Goal: Transaction & Acquisition: Purchase product/service

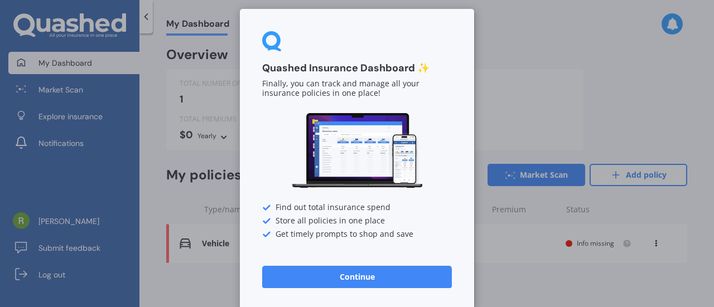
scroll to position [9, 0]
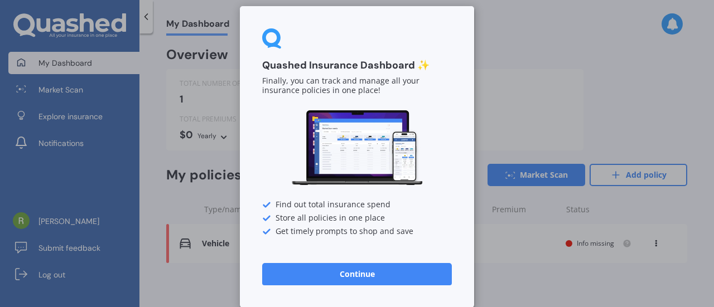
click at [379, 272] on button "Continue" at bounding box center [357, 274] width 190 height 22
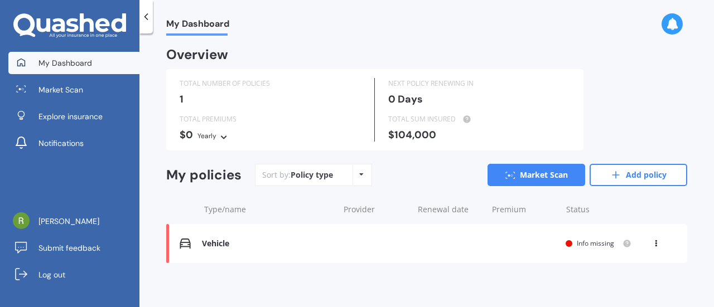
scroll to position [2, 0]
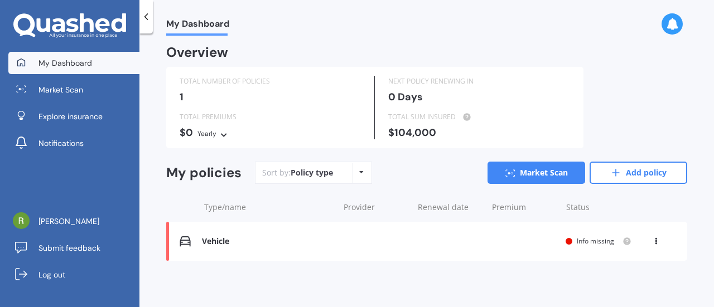
click at [314, 176] on div "Policy type" at bounding box center [312, 172] width 42 height 11
click at [359, 174] on icon at bounding box center [361, 172] width 4 height 7
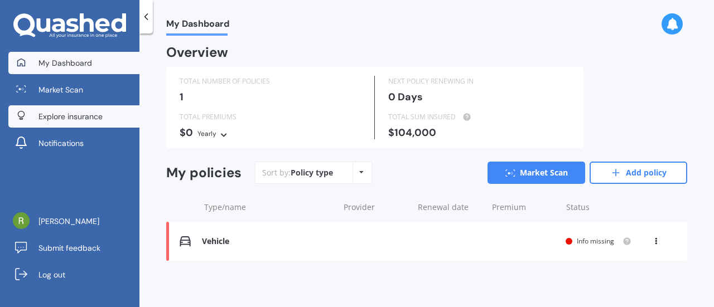
click at [92, 121] on span "Explore insurance" at bounding box center [70, 116] width 64 height 11
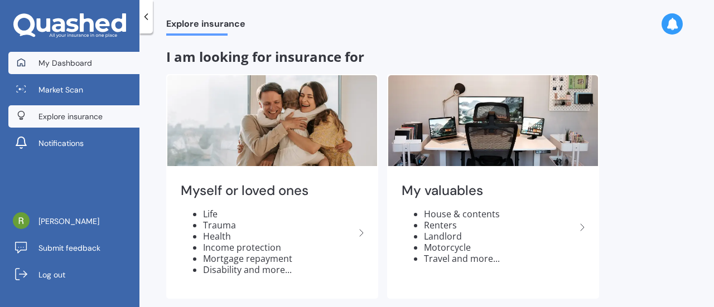
click at [122, 59] on link "My Dashboard" at bounding box center [73, 63] width 131 height 22
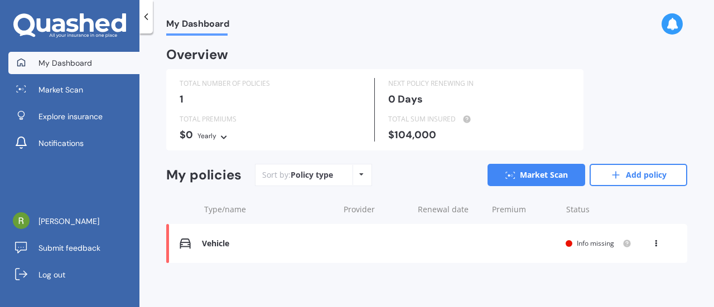
click at [215, 134] on div "Yearly" at bounding box center [207, 136] width 19 height 11
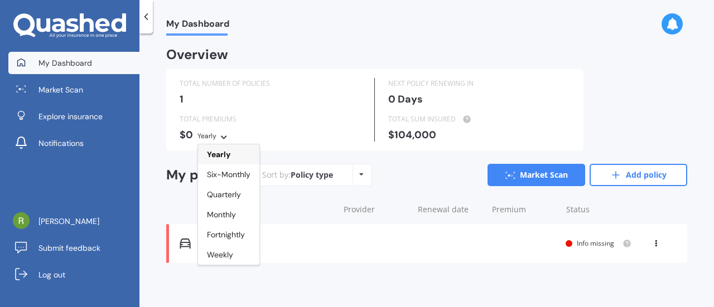
click at [215, 134] on div "Yearly" at bounding box center [207, 136] width 19 height 11
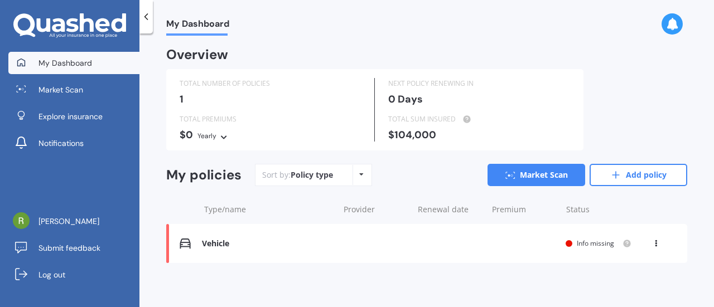
click at [421, 176] on div "Sort by: Policy type Policy type Alphabetical Date added Renewing next Market S…" at bounding box center [471, 175] width 432 height 22
click at [83, 28] on icon at bounding box center [87, 22] width 14 height 18
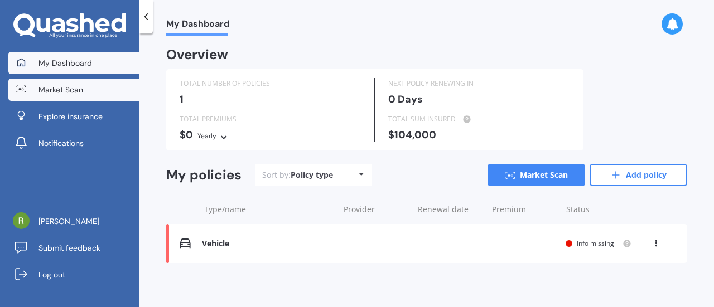
click at [74, 94] on span "Market Scan" at bounding box center [60, 89] width 45 height 11
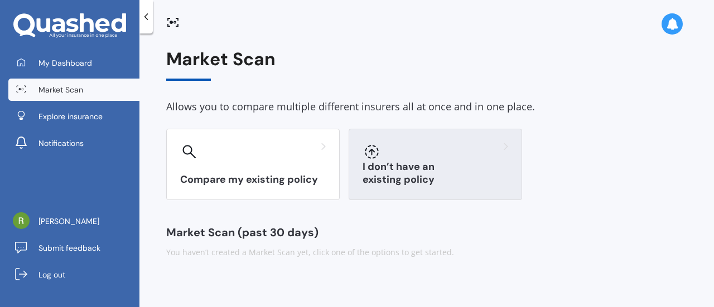
click at [391, 166] on div "I don’t have an existing policy" at bounding box center [436, 164] width 174 height 71
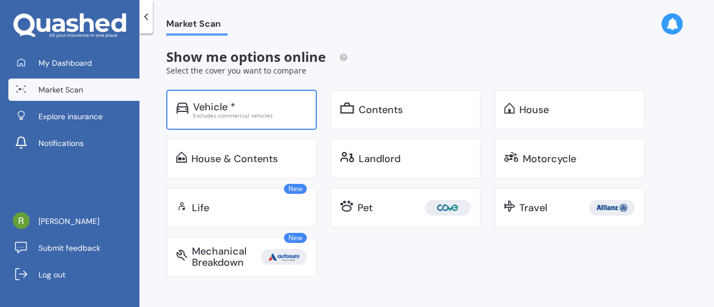
click at [241, 117] on div "Excludes commercial vehicles" at bounding box center [250, 116] width 114 height 6
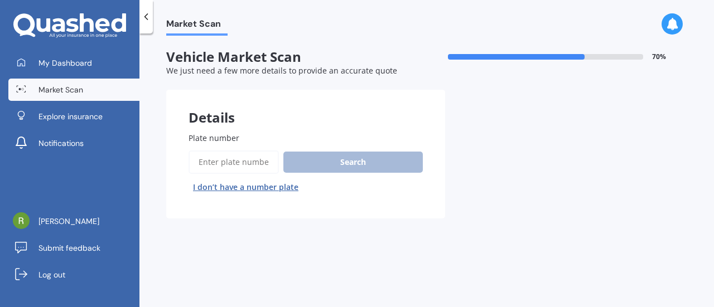
click at [256, 165] on input "Plate number" at bounding box center [234, 162] width 90 height 23
click at [257, 159] on input "Plate number" at bounding box center [234, 162] width 90 height 23
paste input "RJE315"
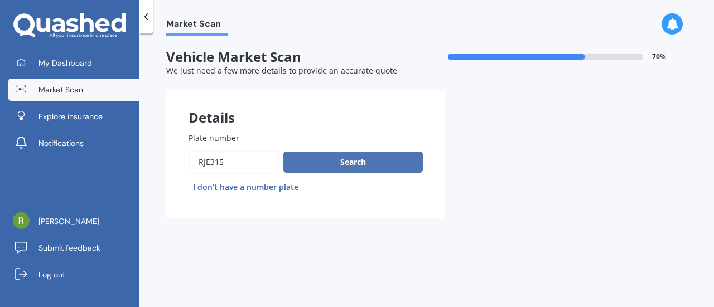
type input "RJE315"
click at [319, 160] on button "Search" at bounding box center [352, 162] width 139 height 21
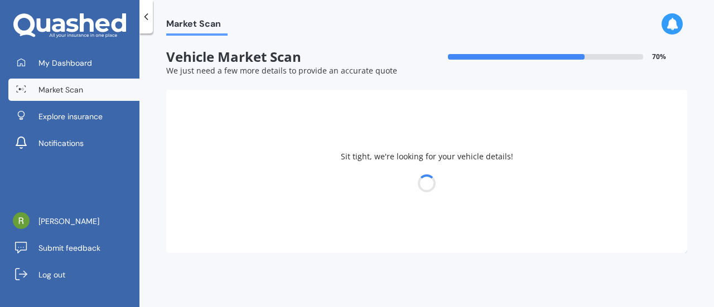
select select "TOYOTA"
select select "RACTIS"
select select "01"
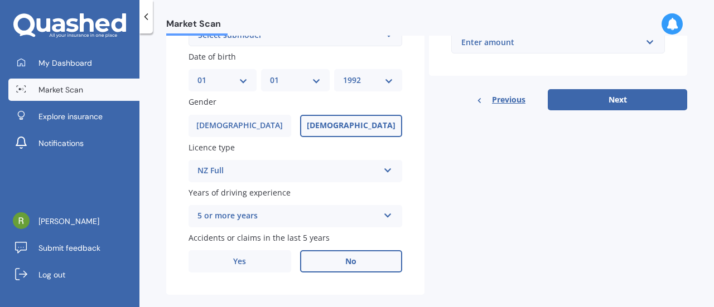
scroll to position [335, 0]
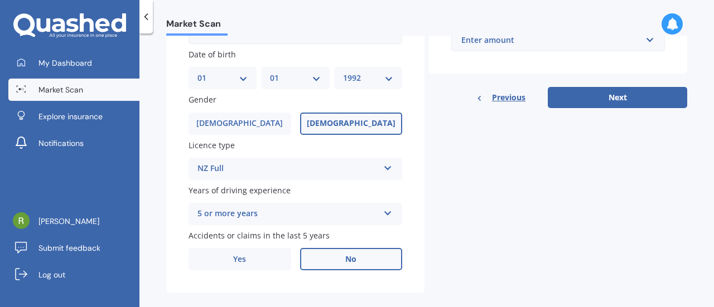
click at [267, 163] on div "NZ Full" at bounding box center [288, 168] width 181 height 13
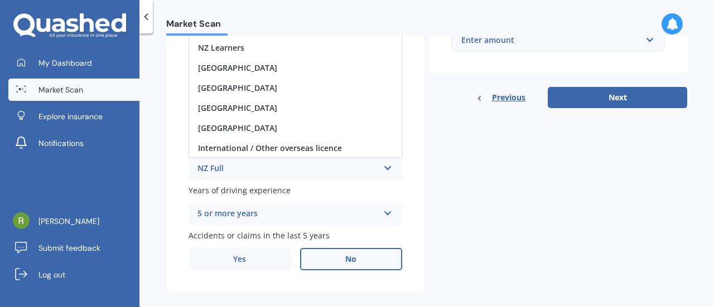
click at [267, 163] on div "NZ Full" at bounding box center [288, 168] width 181 height 13
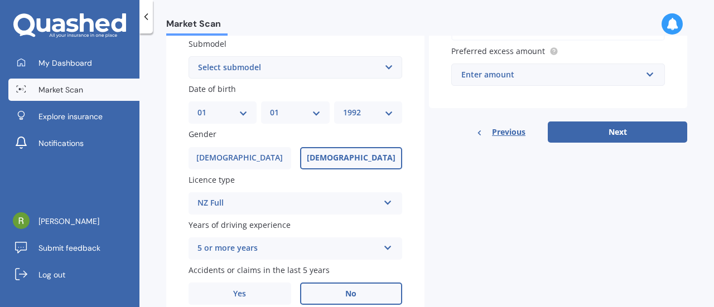
scroll to position [351, 0]
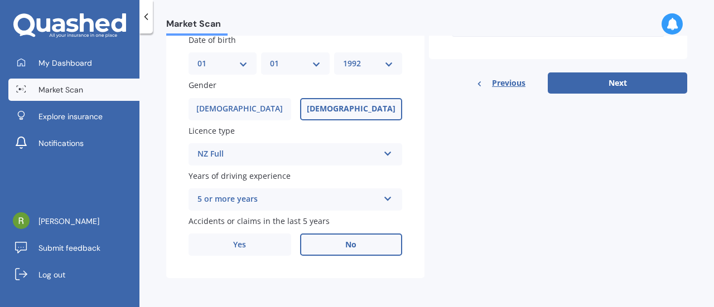
click at [231, 155] on div "NZ Full" at bounding box center [288, 154] width 181 height 13
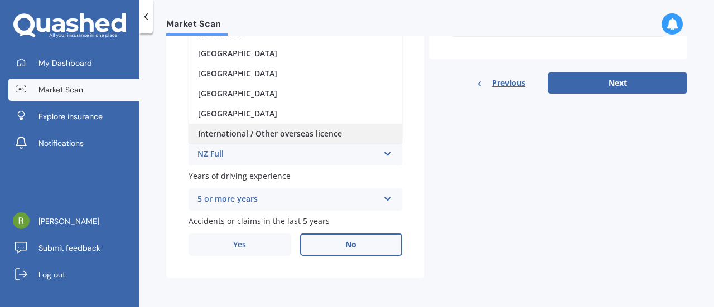
click at [242, 135] on span "International / Other overseas licence" at bounding box center [270, 133] width 144 height 11
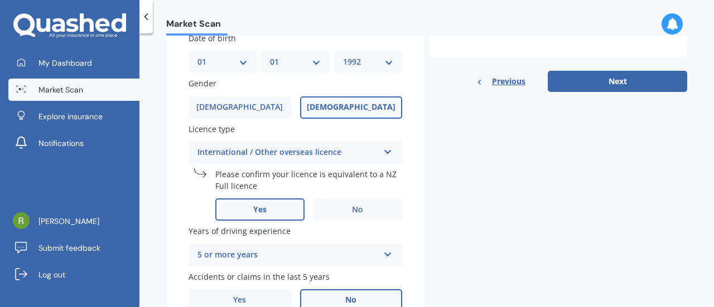
click at [273, 211] on label "Yes" at bounding box center [259, 210] width 89 height 22
click at [0, 0] on input "Yes" at bounding box center [0, 0] width 0 height 0
click at [253, 120] on div "Plate number Search I don’t have a number plate Year [DATE] Make Select make AC…" at bounding box center [295, 46] width 258 height 575
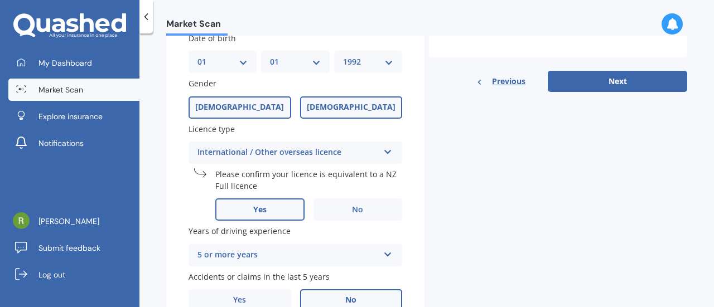
click at [259, 108] on label "[DEMOGRAPHIC_DATA]" at bounding box center [240, 108] width 103 height 22
click at [0, 0] on input "[DEMOGRAPHIC_DATA]" at bounding box center [0, 0] width 0 height 0
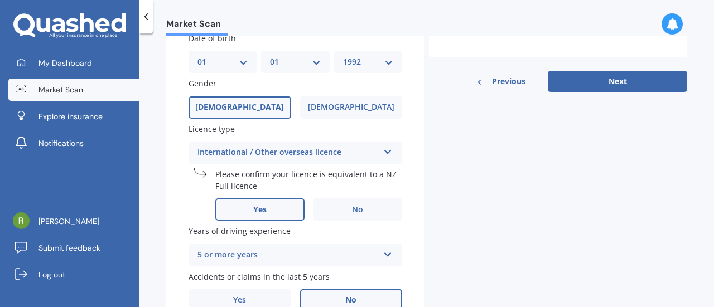
click at [354, 68] on select "YYYY 2025 2024 2023 2022 2021 2020 2019 2018 2017 2016 2015 2014 2013 2012 2011…" at bounding box center [368, 62] width 50 height 12
select select "1962"
click at [343, 57] on select "YYYY 2025 2024 2023 2022 2021 2020 2019 2018 2017 2016 2015 2014 2013 2012 2011…" at bounding box center [368, 62] width 50 height 12
click at [585, 79] on button "Next" at bounding box center [617, 81] width 139 height 21
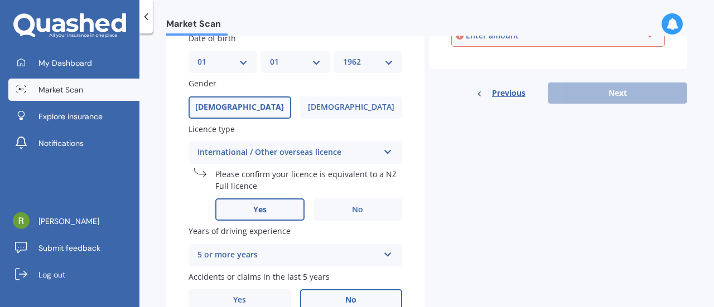
scroll to position [157, 0]
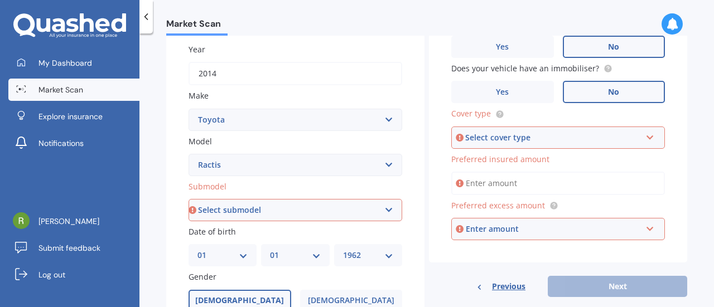
click at [311, 210] on select "Select submodel (All)" at bounding box center [296, 210] width 214 height 22
select select "(ALL)"
click at [189, 200] on select "Select submodel (All)" at bounding box center [296, 210] width 214 height 22
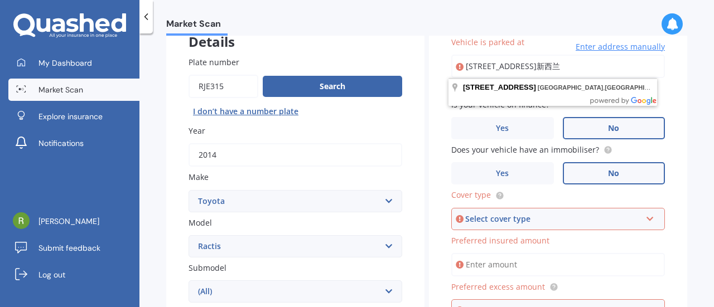
scroll to position [0, 0]
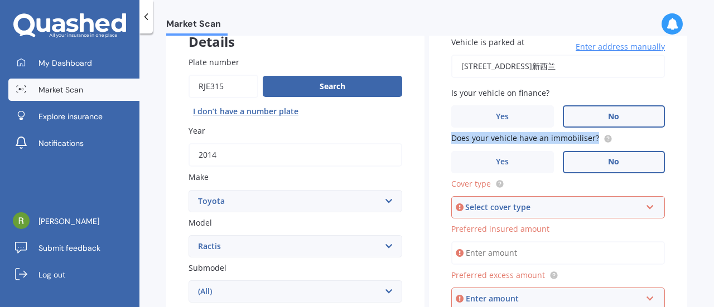
drag, startPoint x: 566, startPoint y: 139, endPoint x: 608, endPoint y: 141, distance: 41.9
click at [608, 141] on div "Vehicle is parked at [STREET_ADDRESS]新西兰 Enter address manually Is your vehicle…" at bounding box center [558, 173] width 258 height 319
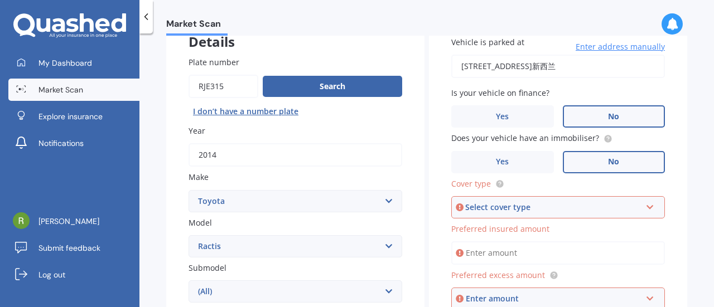
click at [439, 159] on div "Vehicle is parked at [STREET_ADDRESS]新西兰 Enter address manually Is your vehicle…" at bounding box center [558, 173] width 258 height 319
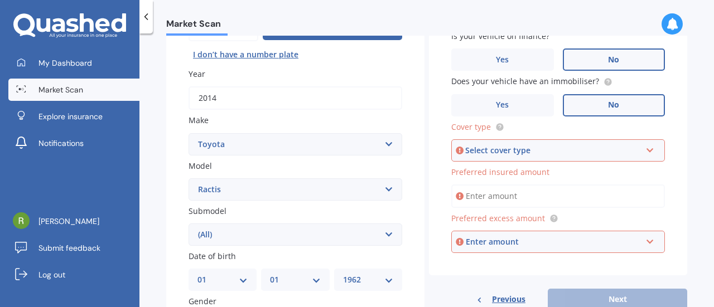
scroll to position [187, 0]
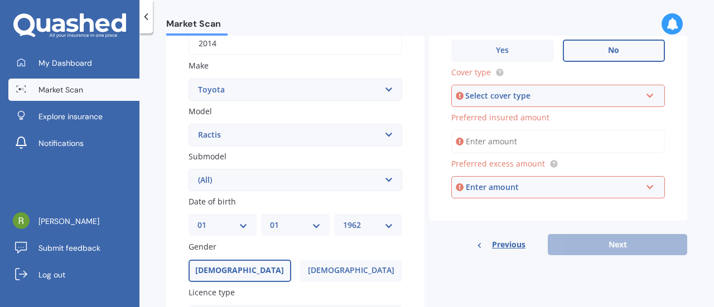
click at [538, 97] on div "Select cover type" at bounding box center [553, 96] width 176 height 12
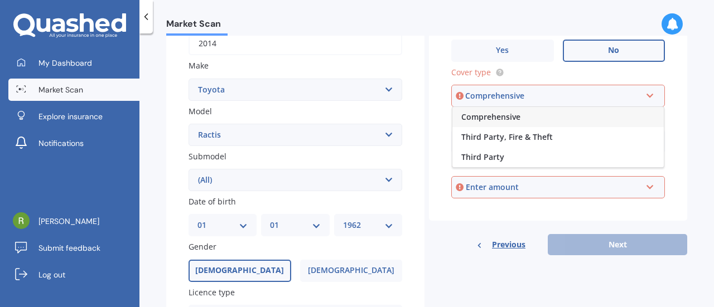
click at [531, 119] on div "Comprehensive" at bounding box center [557, 117] width 211 height 20
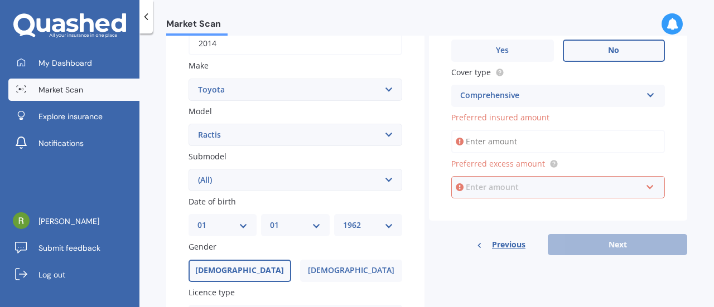
click at [535, 197] on input "text" at bounding box center [554, 187] width 204 height 21
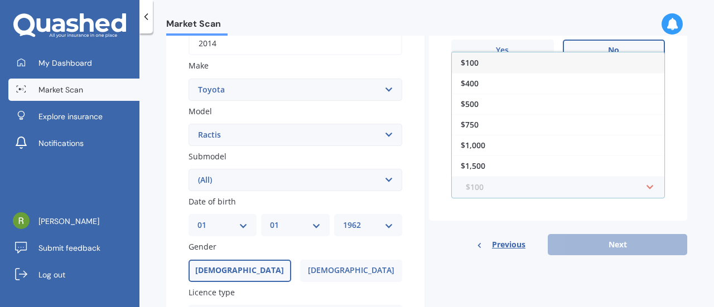
click at [535, 197] on input "text" at bounding box center [554, 187] width 204 height 21
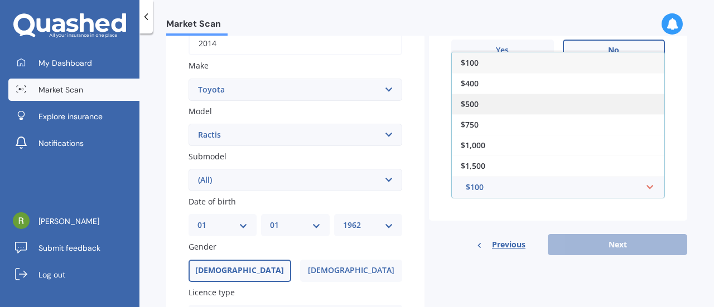
click at [489, 103] on div "$500" at bounding box center [558, 104] width 213 height 21
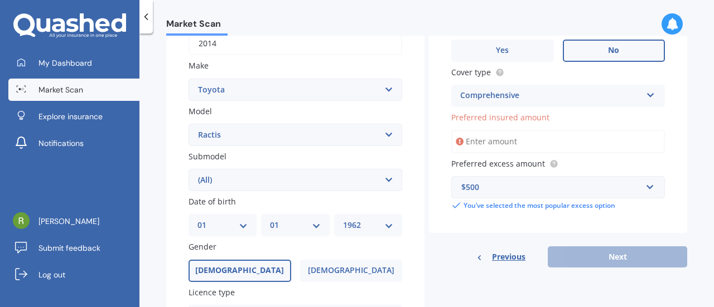
click at [568, 257] on div "Previous Next" at bounding box center [558, 257] width 258 height 21
click at [504, 137] on input "Preferred insured amount" at bounding box center [558, 141] width 214 height 23
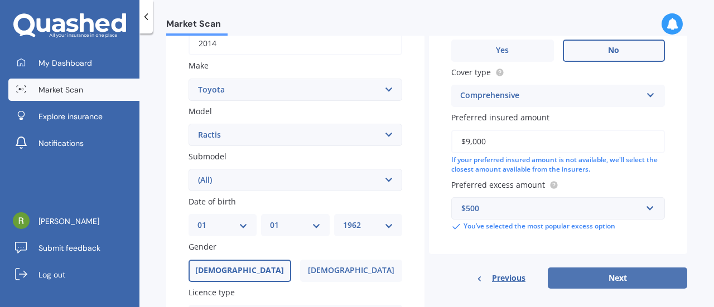
type input "$9,000"
click at [579, 284] on button "Next" at bounding box center [617, 278] width 139 height 21
select select "01"
select select "1962"
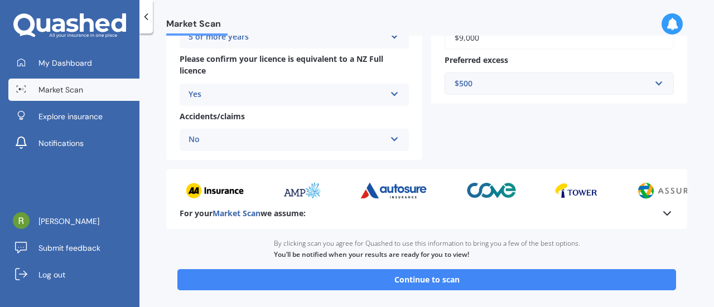
scroll to position [326, 0]
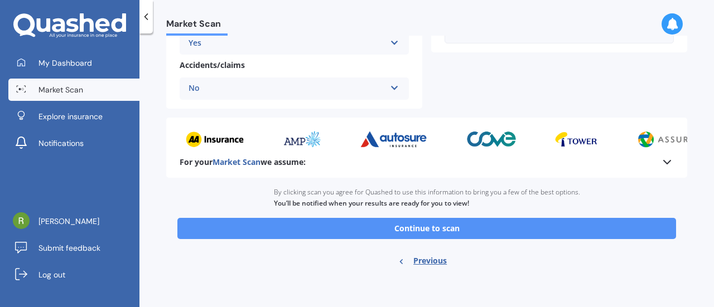
click at [378, 227] on button "Continue to scan" at bounding box center [426, 228] width 499 height 21
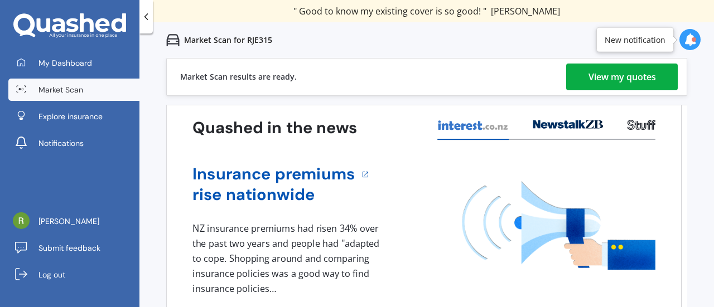
click at [630, 79] on div "View my quotes" at bounding box center [623, 77] width 68 height 27
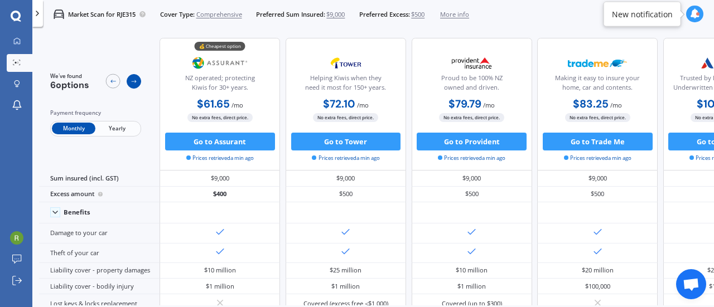
click at [133, 82] on icon at bounding box center [134, 81] width 7 height 7
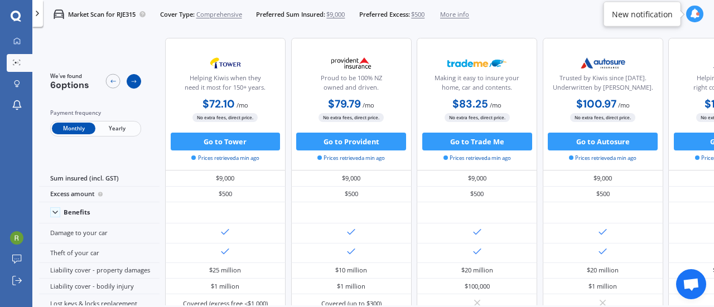
click at [133, 82] on icon at bounding box center [134, 81] width 7 height 7
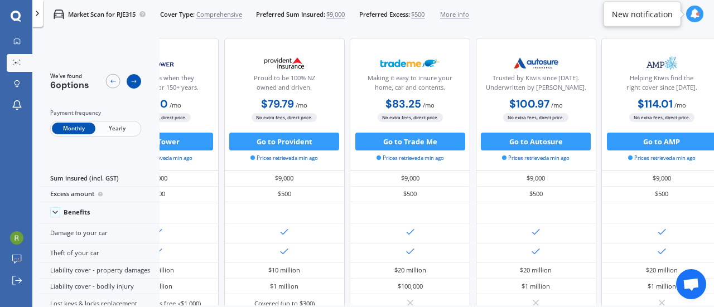
scroll to position [0, 250]
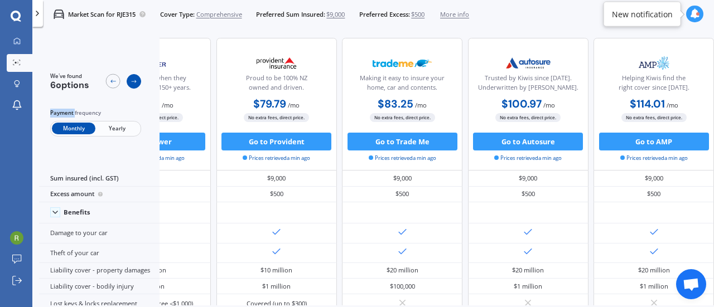
click at [133, 82] on icon at bounding box center [134, 81] width 7 height 7
click at [117, 85] on div at bounding box center [113, 81] width 15 height 15
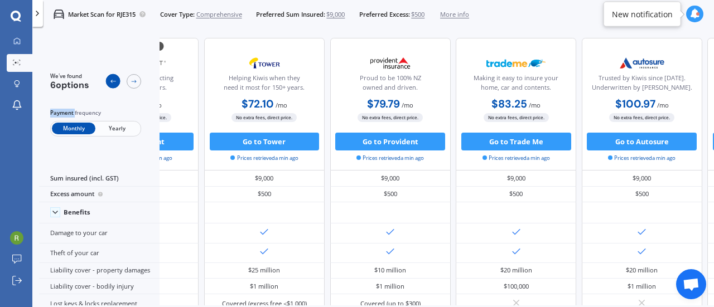
click at [117, 85] on div at bounding box center [113, 81] width 15 height 15
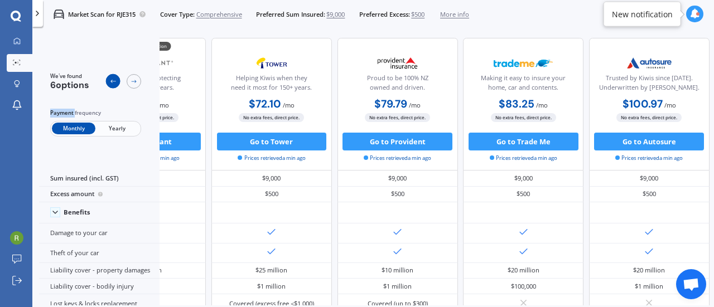
scroll to position [0, 7]
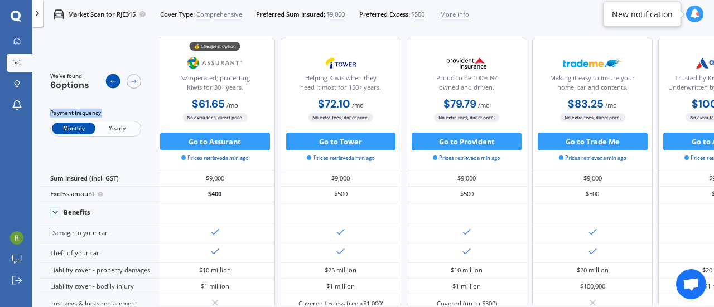
click at [117, 85] on div at bounding box center [113, 81] width 15 height 15
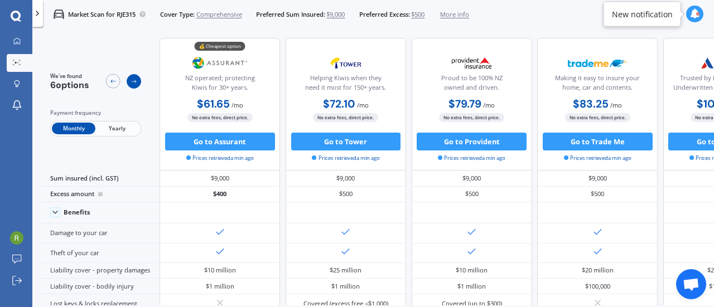
click at [131, 85] on icon at bounding box center [134, 81] width 7 height 7
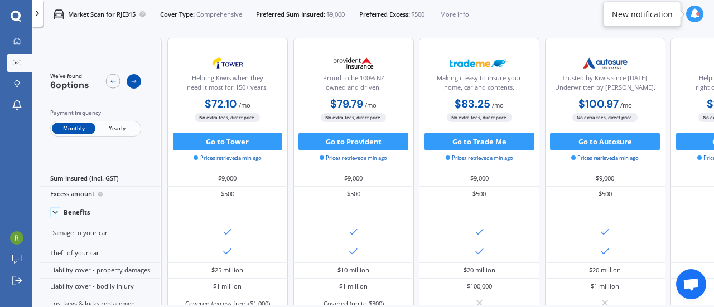
scroll to position [0, 151]
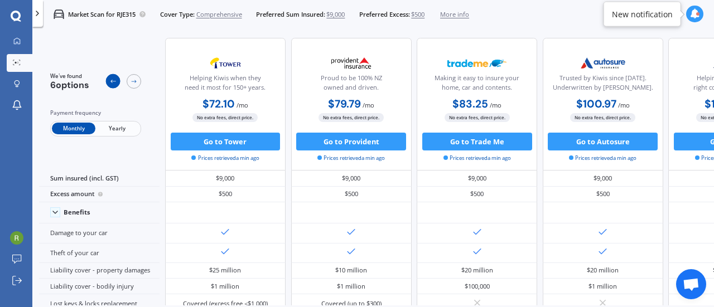
click at [114, 85] on icon at bounding box center [112, 81] width 7 height 7
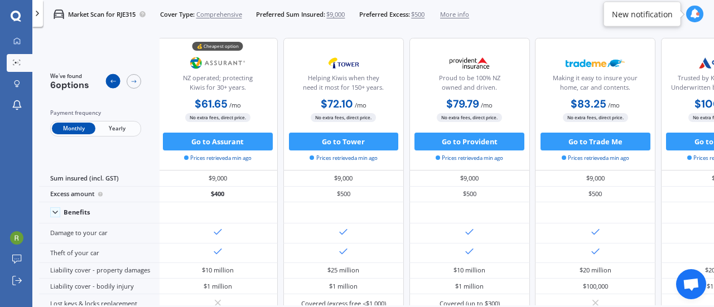
scroll to position [0, 0]
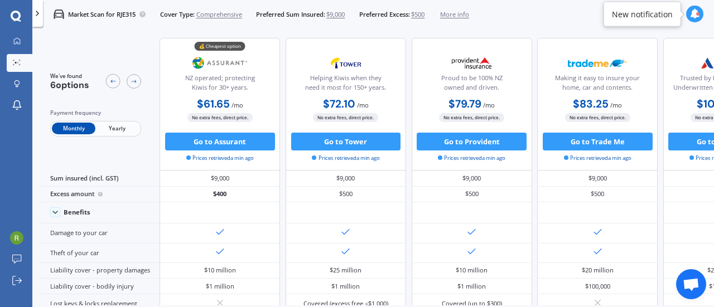
drag, startPoint x: 306, startPoint y: 83, endPoint x: 384, endPoint y: 97, distance: 79.3
click at [384, 97] on div "Helping Kiwis when they need it most for 150+ years. $72.10 / mo $779.50 / yr $…" at bounding box center [346, 104] width 121 height 133
click at [398, 128] on div "No extra fees, direct price. Go to Tower Prices retrieved a min ago" at bounding box center [346, 137] width 121 height 49
